Goal: Task Accomplishment & Management: Complete application form

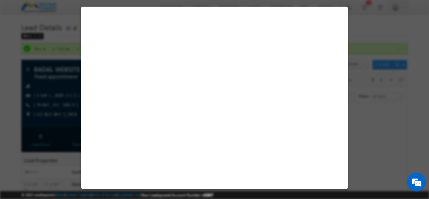
select select "Male"
select select "Manipal Fintech Website"
select select "Fresh Lead"
select select "In-Branch"
select select "Business Needs"
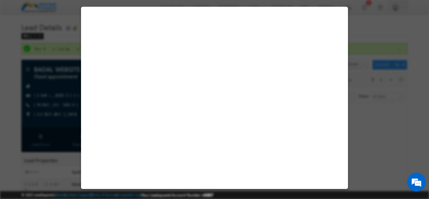
select select "Open"
select select "Fresh Lead"
select select "Fixed Appointment"
select select "Manipal Fintech Office"
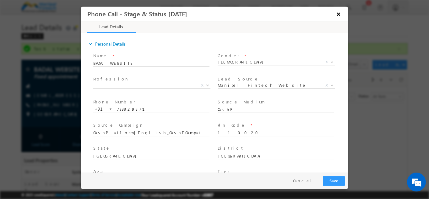
scroll to position [32, 0]
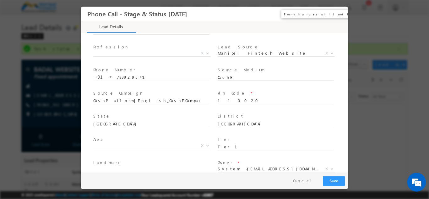
click at [337, 12] on button "×" at bounding box center [338, 14] width 11 height 12
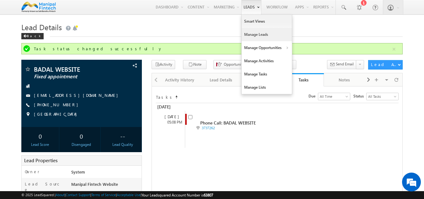
click at [249, 33] on link "Manage Leads" at bounding box center [267, 34] width 50 height 13
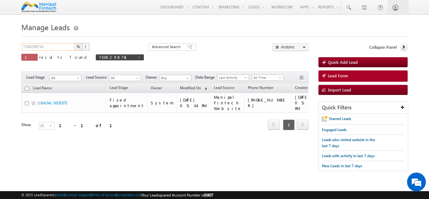
click at [47, 46] on input "7338298741" at bounding box center [48, 47] width 54 height 8
type input "7666666666"
click at [78, 46] on img "button" at bounding box center [78, 46] width 3 height 3
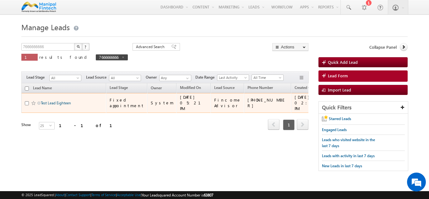
click at [55, 101] on link "Test Lead Eighteen" at bounding box center [56, 102] width 30 height 5
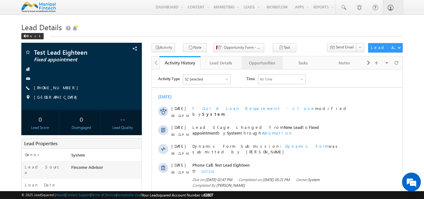
click at [258, 62] on div "Opportunities" at bounding box center [262, 63] width 30 height 8
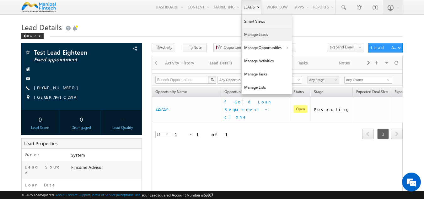
click at [248, 31] on link "Manage Leads" at bounding box center [267, 34] width 50 height 13
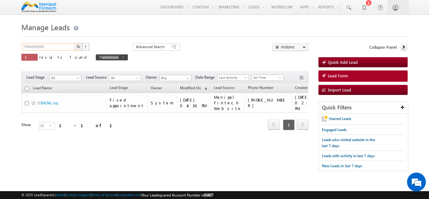
click at [64, 48] on input "7666666666" at bounding box center [48, 47] width 54 height 8
type input "7"
paste input "8636889826"
click at [78, 46] on img "button" at bounding box center [78, 46] width 3 height 3
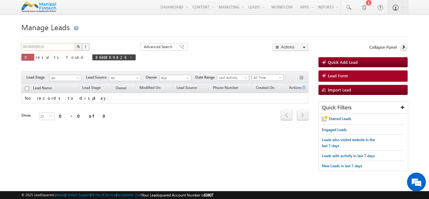
click at [62, 47] on input "8636889826" at bounding box center [48, 47] width 54 height 8
click at [78, 46] on img "button" at bounding box center [78, 46] width 3 height 3
click at [129, 57] on span at bounding box center [130, 57] width 3 height 3
type input "Search Leads"
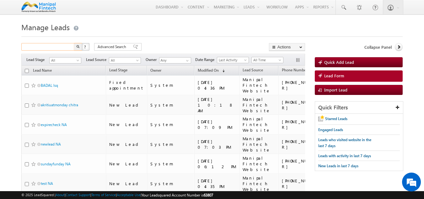
click at [32, 45] on input "text" at bounding box center [48, 47] width 54 height 8
paste input "8636889826"
click at [77, 46] on img "button" at bounding box center [78, 46] width 3 height 3
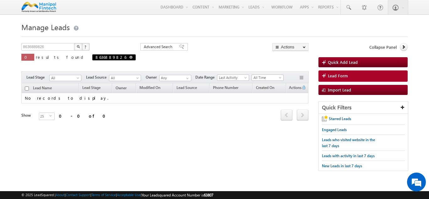
click at [129, 56] on span at bounding box center [130, 57] width 3 height 3
type input "Search Leads"
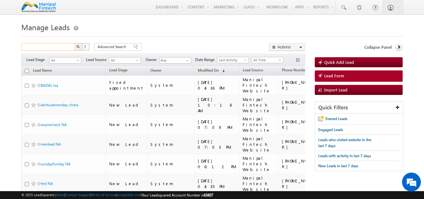
click at [52, 46] on input "text" at bounding box center [48, 47] width 54 height 8
click at [76, 48] on button "button" at bounding box center [78, 47] width 8 height 8
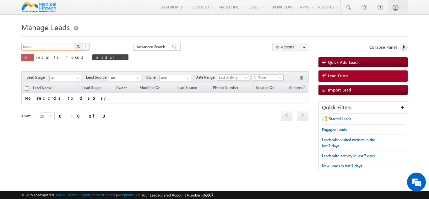
click at [52, 46] on input "badal" at bounding box center [48, 47] width 54 height 8
type input "b"
type input "Search Leads"
click at [171, 44] on div "Search Leads X ? 0 results found badal Advanced Search Advanced Search Advanced…" at bounding box center [164, 56] width 287 height 27
click at [61, 48] on input "text" at bounding box center [48, 47] width 54 height 8
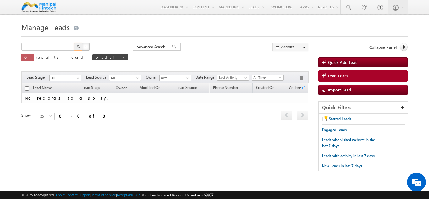
type input "Search Leads"
click at [159, 45] on div "Search Leads X ? 0 results found badal Advanced Search Advanced Search Advanced…" at bounding box center [164, 56] width 287 height 27
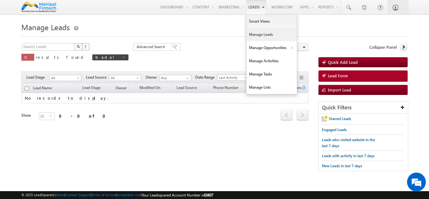
click at [259, 32] on link "Manage Leads" at bounding box center [272, 34] width 50 height 13
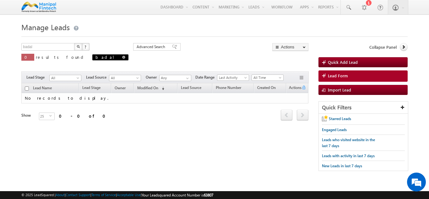
click at [122, 57] on span at bounding box center [123, 57] width 3 height 3
type input "Search Leads"
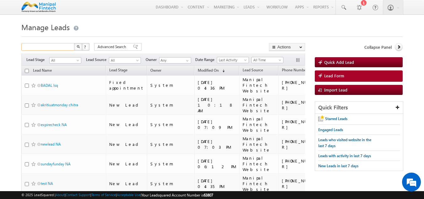
click at [52, 47] on input "text" at bounding box center [48, 47] width 54 height 8
paste input "8636889826"
type input "8636889826"
click at [79, 46] on img "button" at bounding box center [77, 46] width 3 height 3
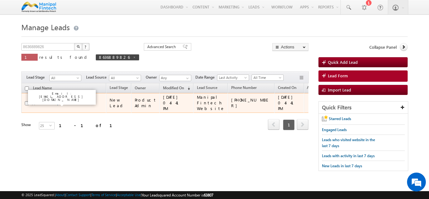
click at [49, 105] on link "BADAL lsq" at bounding box center [49, 102] width 17 height 5
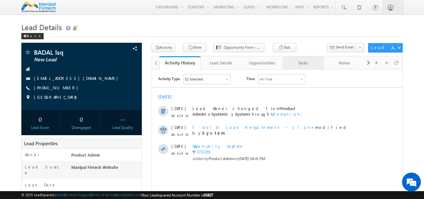
click at [306, 63] on div "Tasks" at bounding box center [303, 63] width 30 height 8
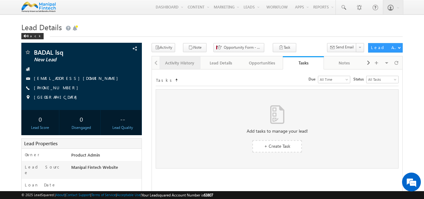
click at [171, 63] on div "Activity History" at bounding box center [180, 63] width 30 height 8
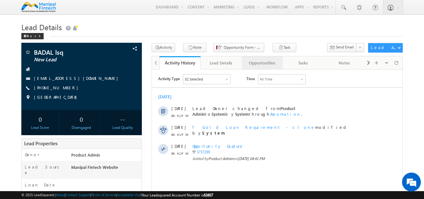
click at [260, 63] on div "Opportunities" at bounding box center [262, 63] width 30 height 8
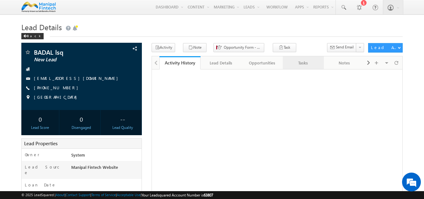
click at [309, 62] on div "Tasks" at bounding box center [303, 63] width 30 height 8
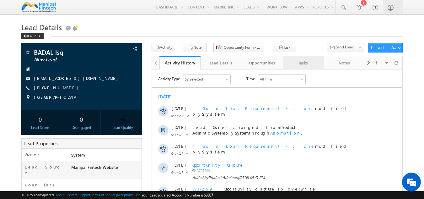
click at [305, 61] on div "Tasks" at bounding box center [303, 63] width 30 height 8
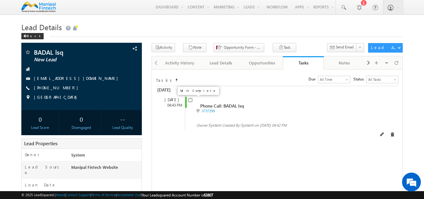
click at [191, 102] on input "checkbox" at bounding box center [190, 100] width 4 height 4
checkbox input "false"
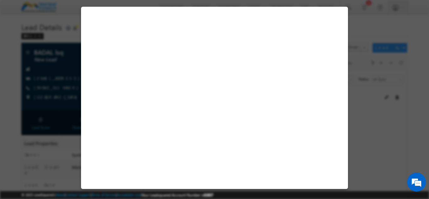
select select "Manipal Fintech Website"
select select "Fresh Lead"
select select "Doorstep"
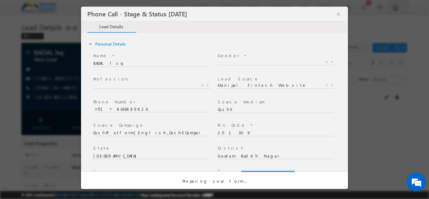
select select "Open"
select select "Fresh Lead"
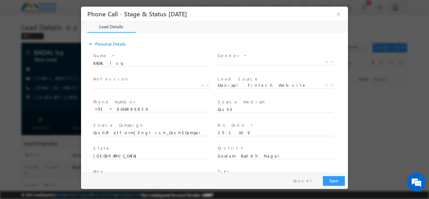
scroll to position [320, 0]
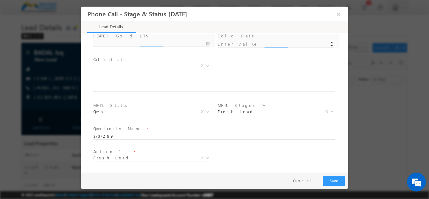
type input "10/06/25 4:42 PM"
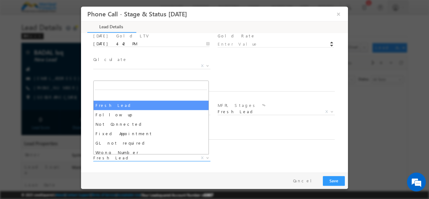
click at [120, 159] on span "Fresh Lead" at bounding box center [144, 157] width 102 height 6
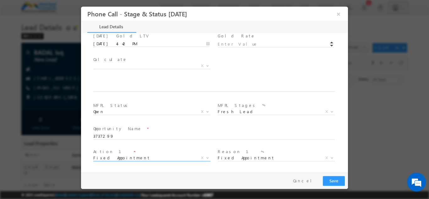
select select "Fixed Appointment"
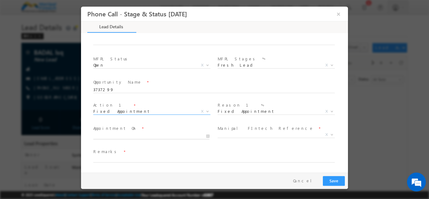
type input "10/06/25 4:43 PM"
type input "43"
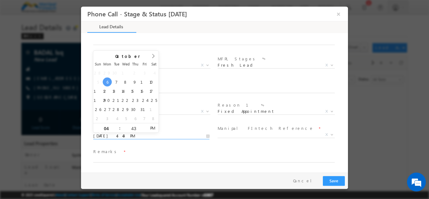
click at [129, 135] on input "10/06/25 4:43 PM" at bounding box center [151, 136] width 116 height 6
click at [110, 127] on input "04" at bounding box center [106, 128] width 26 height 4
type input "07"
type input "10/06/25 7:43 PM"
click at [178, 127] on span "Appointment On *" at bounding box center [151, 128] width 116 height 7
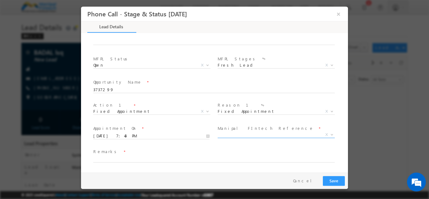
click at [230, 136] on span "X" at bounding box center [276, 134] width 117 height 6
select select "Social Media"
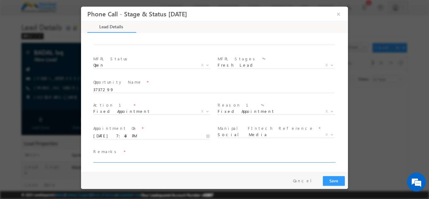
click at [123, 160] on input "text" at bounding box center [213, 159] width 241 height 6
type input "badal bt lead created"
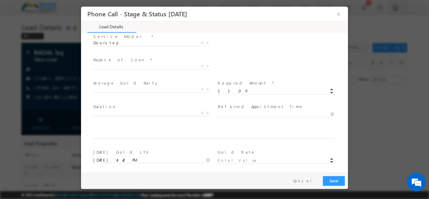
scroll to position [0, 0]
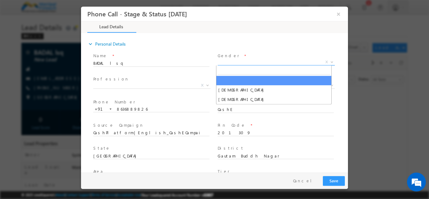
click at [229, 60] on span "X" at bounding box center [276, 62] width 117 height 6
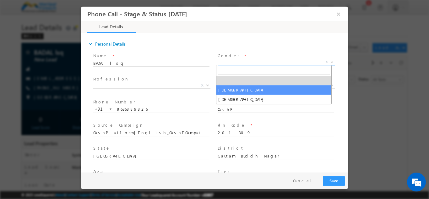
select select "Male"
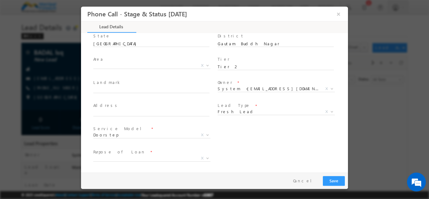
scroll to position [114, 0]
click at [127, 134] on span "Doorstep" at bounding box center [144, 133] width 102 height 6
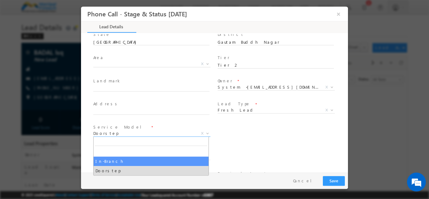
select select "In-Branch"
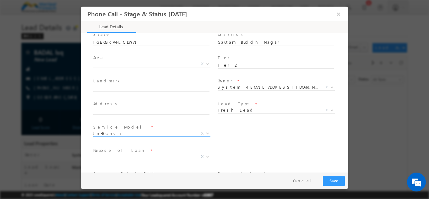
scroll to position [158, 0]
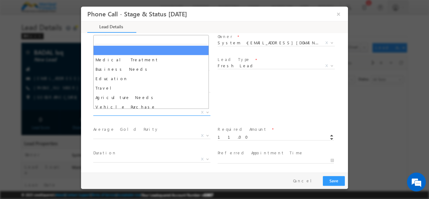
click at [113, 111] on span "X" at bounding box center [151, 112] width 117 height 6
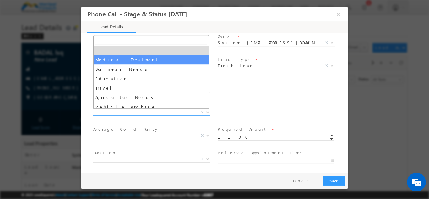
select select "Medical Treatment"
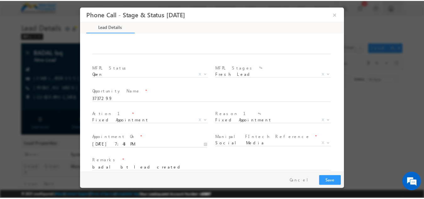
scroll to position [367, 0]
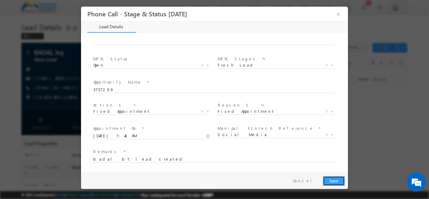
click at [335, 176] on button "Save" at bounding box center [334, 181] width 22 height 10
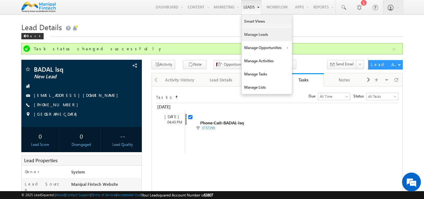
click at [253, 32] on link "Manage Leads" at bounding box center [267, 34] width 50 height 13
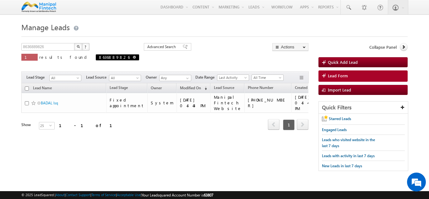
click at [133, 57] on span at bounding box center [134, 57] width 3 height 3
type input "Search Leads"
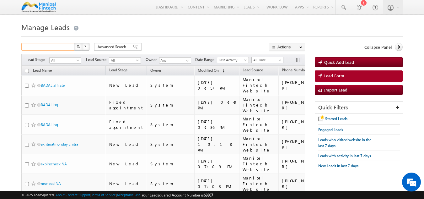
click at [60, 47] on input "text" at bounding box center [48, 47] width 54 height 8
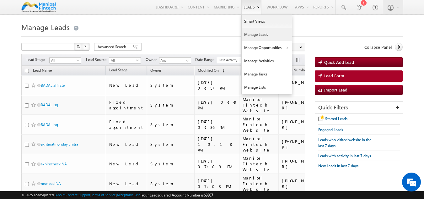
type input "Search Leads"
click at [243, 7] on link "Leads" at bounding box center [251, 7] width 20 height 14
click at [255, 35] on link "Manage Leads" at bounding box center [267, 34] width 50 height 13
